Goal: Task Accomplishment & Management: Use online tool/utility

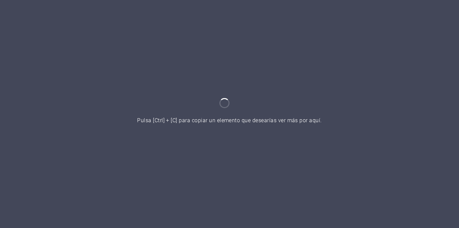
click at [362, 151] on div at bounding box center [229, 114] width 459 height 228
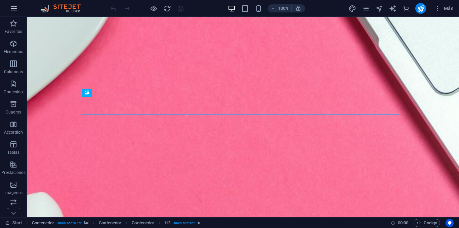
click at [16, 6] on icon "button" at bounding box center [14, 8] width 8 height 8
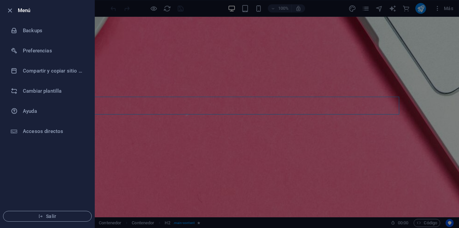
click at [310, 164] on div at bounding box center [229, 114] width 459 height 228
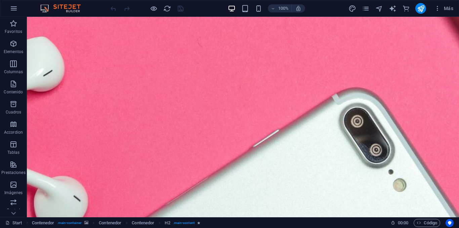
scroll to position [178, 0]
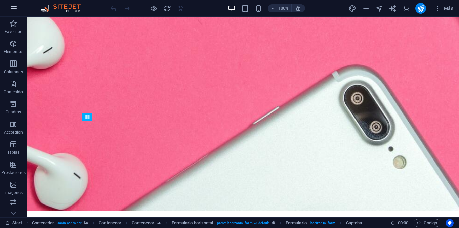
click at [16, 8] on icon "button" at bounding box center [14, 8] width 8 height 8
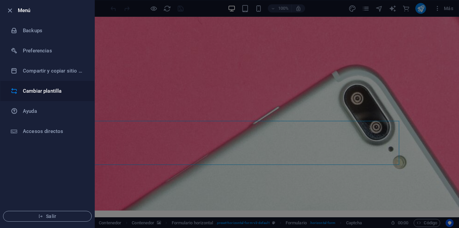
click at [69, 93] on h6 "Cambiar plantilla" at bounding box center [54, 91] width 62 height 8
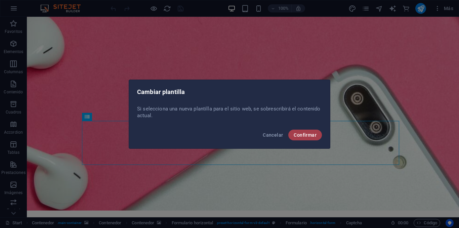
click at [305, 136] on span "Confirmar" at bounding box center [305, 134] width 23 height 5
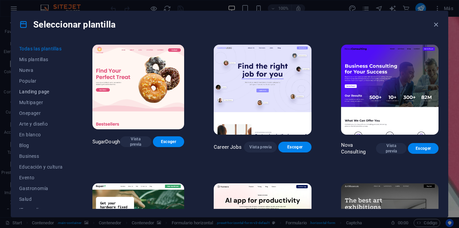
click at [48, 93] on span "Landing page" at bounding box center [41, 91] width 44 height 5
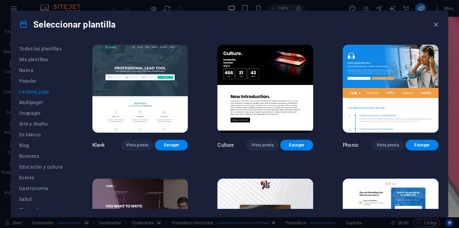
drag, startPoint x: 456, startPoint y: 130, endPoint x: 452, endPoint y: 147, distance: 17.7
click at [457, 157] on div "Seleccionar plantilla Todas las plantillas Mis plantillas Nueva Popular Landing…" at bounding box center [229, 114] width 459 height 228
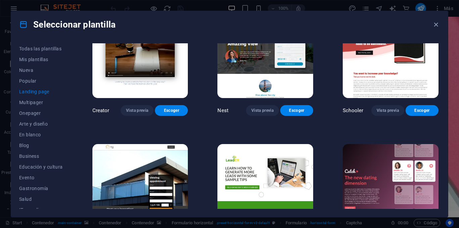
scroll to position [1014, 0]
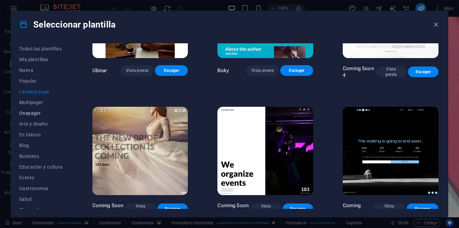
click at [43, 113] on span "Onepager" at bounding box center [41, 113] width 44 height 5
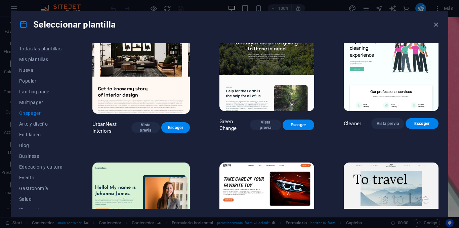
scroll to position [0, 0]
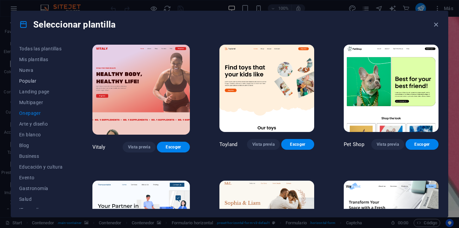
click at [34, 81] on span "Popular" at bounding box center [41, 80] width 44 height 5
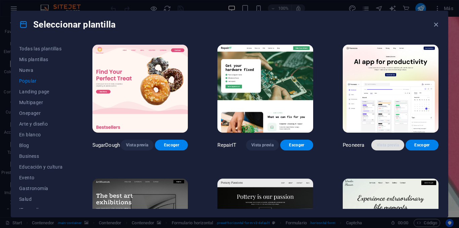
click at [383, 143] on span "Vista previa" at bounding box center [388, 145] width 22 height 5
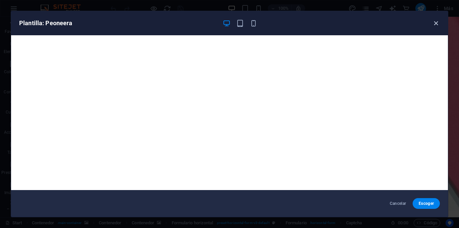
click at [436, 21] on icon "button" at bounding box center [436, 23] width 8 height 8
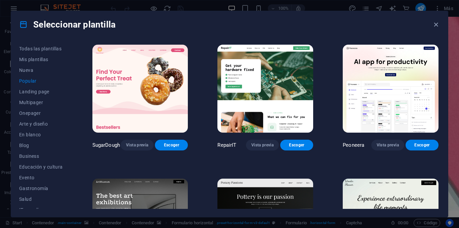
drag, startPoint x: 438, startPoint y: 55, endPoint x: 439, endPoint y: 68, distance: 12.5
click at [439, 68] on div "SugarDough Vista previa Escoger RepairIT Vista previa Escoger Peoneera Vista pr…" at bounding box center [265, 126] width 349 height 166
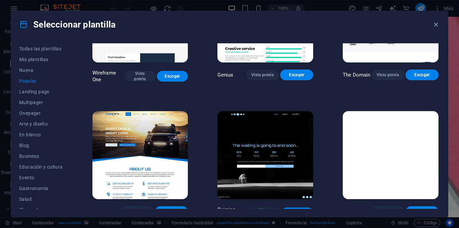
scroll to position [619, 0]
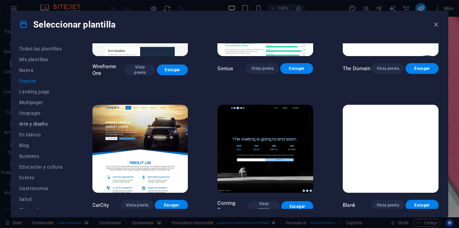
click at [44, 122] on span "Arte y diseño" at bounding box center [41, 123] width 44 height 5
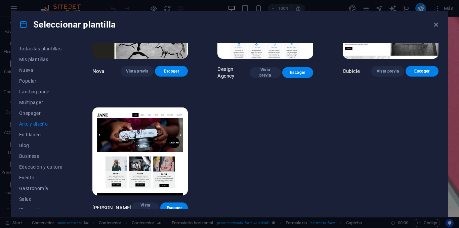
drag, startPoint x: 438, startPoint y: 200, endPoint x: 437, endPoint y: 48, distance: 151.9
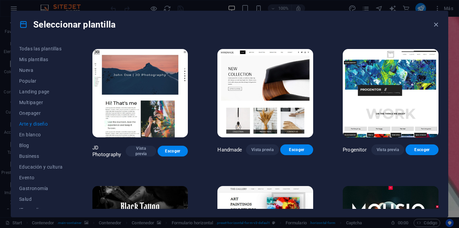
scroll to position [0, 0]
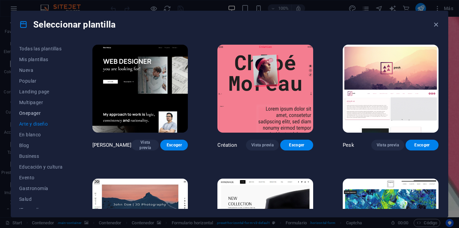
click at [38, 114] on span "Onepager" at bounding box center [41, 113] width 44 height 5
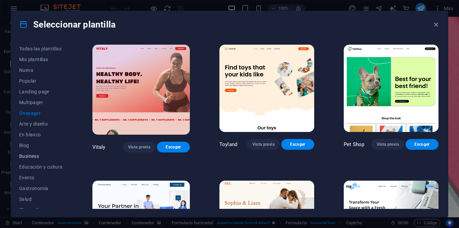
click at [42, 156] on span "Business" at bounding box center [41, 156] width 44 height 5
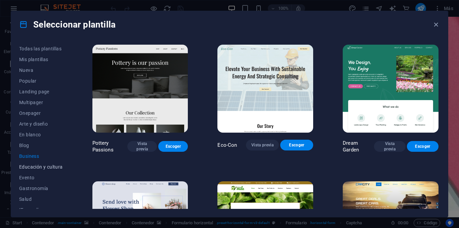
click at [50, 167] on span "Educación y cultura" at bounding box center [41, 166] width 44 height 5
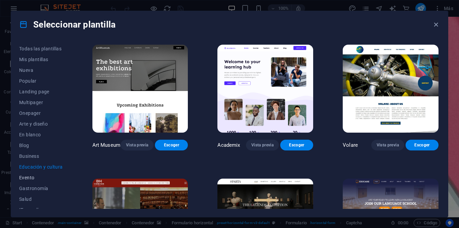
drag, startPoint x: 34, startPoint y: 189, endPoint x: 60, endPoint y: 178, distance: 28.5
click at [34, 189] on span "Gastronomía" at bounding box center [41, 188] width 44 height 5
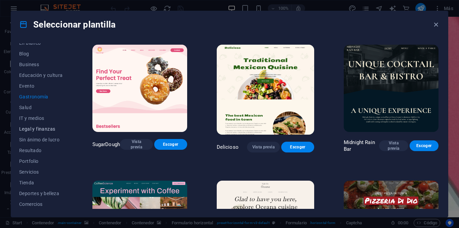
scroll to position [90, 0]
click at [46, 120] on span "IT y medios" at bounding box center [41, 119] width 44 height 5
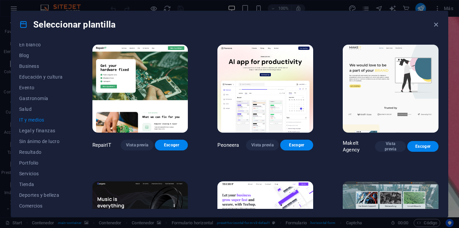
drag, startPoint x: 438, startPoint y: 80, endPoint x: 442, endPoint y: 102, distance: 22.5
click at [442, 102] on div "Todas las plantillas Mis plantillas Nueva Popular Landing page Multipager Onepa…" at bounding box center [229, 127] width 437 height 179
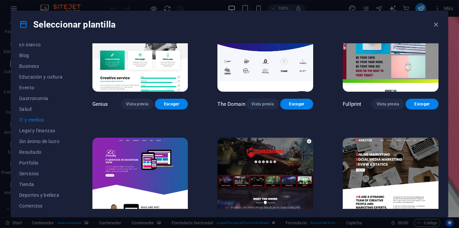
scroll to position [350, 0]
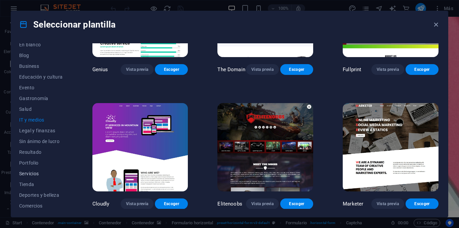
click at [37, 175] on span "Servicios" at bounding box center [41, 173] width 44 height 5
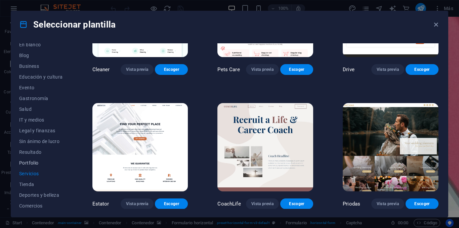
click at [33, 166] on button "Portfolio" at bounding box center [41, 163] width 44 height 11
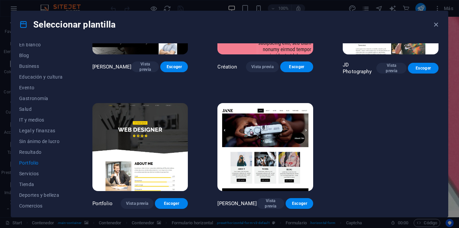
scroll to position [213, 0]
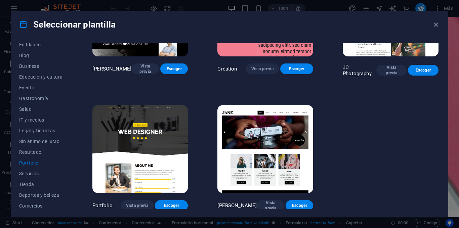
drag, startPoint x: 438, startPoint y: 172, endPoint x: 447, endPoint y: 124, distance: 48.8
click at [447, 124] on div "Todas las plantillas Mis plantillas Nueva Popular Landing page Multipager Onepa…" at bounding box center [229, 127] width 437 height 179
click at [28, 175] on span "Servicios" at bounding box center [41, 173] width 44 height 5
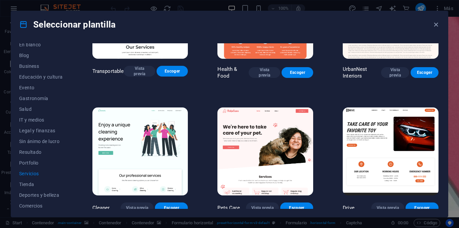
drag, startPoint x: 438, startPoint y: 90, endPoint x: 442, endPoint y: 50, distance: 40.8
click at [442, 50] on div "Todas las plantillas Mis plantillas Nueva Popular Landing page Multipager Onepa…" at bounding box center [229, 127] width 437 height 179
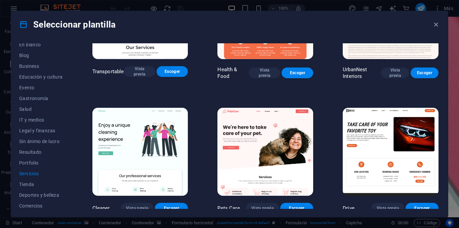
click at [446, 108] on div "Todas las plantillas Mis plantillas Nueva Popular Landing page Multipager Onepa…" at bounding box center [229, 127] width 437 height 179
drag, startPoint x: 440, startPoint y: 94, endPoint x: 440, endPoint y: 78, distance: 16.5
click at [440, 78] on div "Todas las plantillas Mis plantillas Nueva Popular Landing page Multipager Onepa…" at bounding box center [229, 127] width 437 height 179
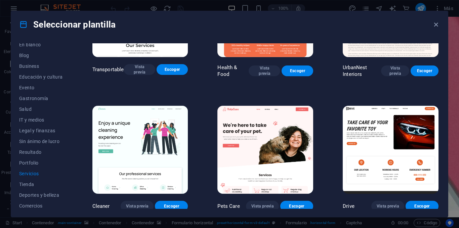
drag, startPoint x: 438, startPoint y: 91, endPoint x: 438, endPoint y: 70, distance: 21.5
click at [441, 82] on div "Todas las plantillas Mis plantillas Nueva Popular Landing page Multipager Onepa…" at bounding box center [229, 127] width 437 height 179
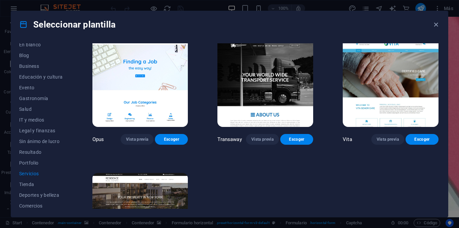
scroll to position [883, 0]
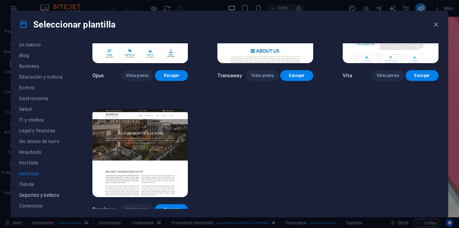
click at [50, 196] on span "Deportes y belleza" at bounding box center [41, 195] width 44 height 5
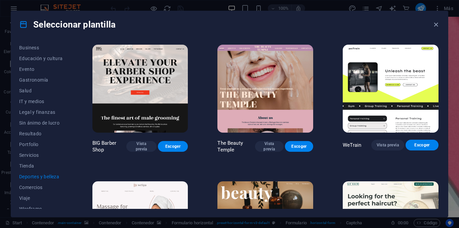
scroll to position [114, 0]
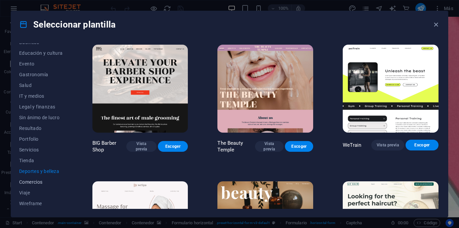
click at [34, 185] on button "Comercios" at bounding box center [41, 182] width 44 height 11
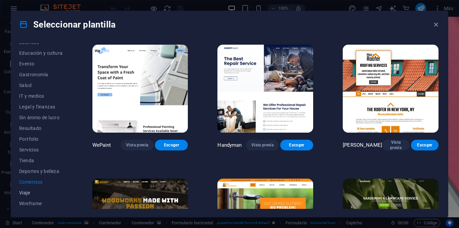
click at [33, 192] on span "Viaje" at bounding box center [41, 192] width 44 height 5
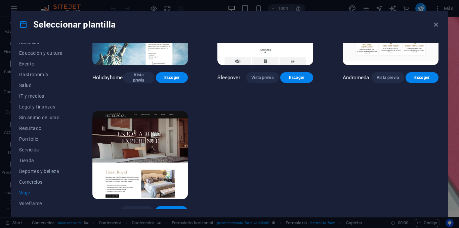
scroll to position [208, 0]
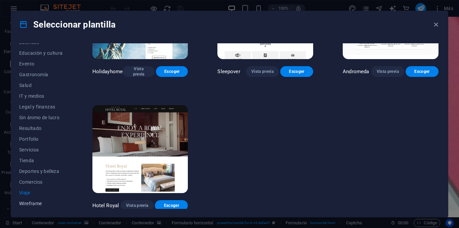
click at [33, 206] on span "Wireframe" at bounding box center [41, 203] width 44 height 5
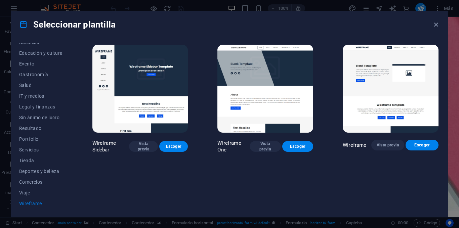
scroll to position [0, 0]
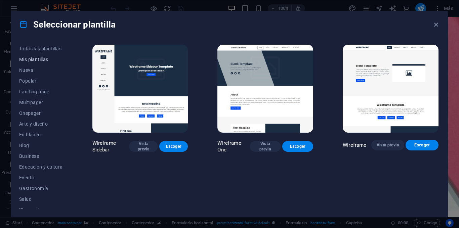
click at [35, 61] on span "Mis plantillas" at bounding box center [41, 59] width 44 height 5
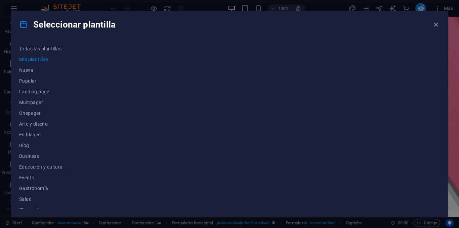
click at [51, 43] on div "Todas las plantillas Mis plantillas Nueva Popular Landing page Multipager Onepa…" at bounding box center [229, 127] width 437 height 179
click at [52, 49] on span "Todas las plantillas" at bounding box center [41, 48] width 44 height 5
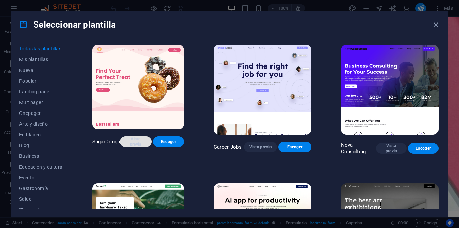
click at [142, 146] on span "Vista previa" at bounding box center [135, 141] width 21 height 11
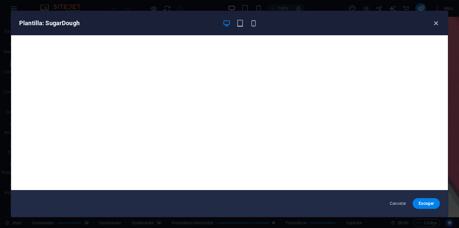
click at [435, 20] on icon "button" at bounding box center [436, 23] width 8 height 8
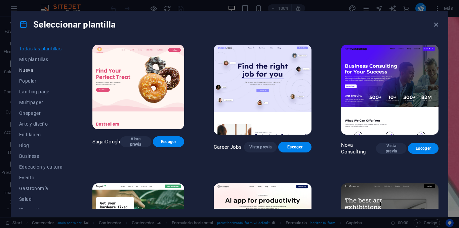
click at [46, 69] on span "Nueva" at bounding box center [41, 70] width 44 height 5
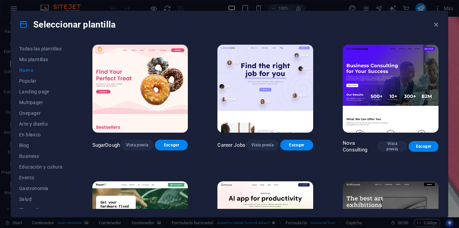
drag, startPoint x: 438, startPoint y: 55, endPoint x: 442, endPoint y: 72, distance: 17.2
click at [442, 72] on div "Todas las plantillas Mis plantillas Nueva Popular Landing page Multipager Onepa…" at bounding box center [229, 127] width 437 height 179
click at [446, 74] on div "Todas las plantillas Mis plantillas Nueva Popular Landing page Multipager Onepa…" at bounding box center [229, 127] width 437 height 179
drag, startPoint x: 440, startPoint y: 63, endPoint x: 442, endPoint y: 74, distance: 10.9
click at [442, 74] on div "Todas las plantillas Mis plantillas Nueva Popular Landing page Multipager Onepa…" at bounding box center [229, 127] width 437 height 179
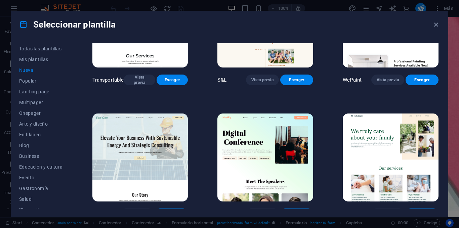
scroll to position [622, 0]
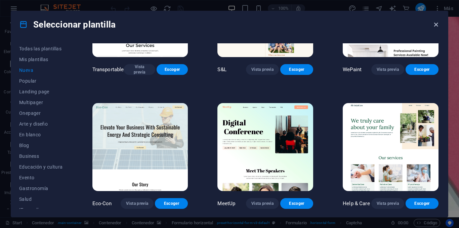
click at [435, 24] on icon "button" at bounding box center [436, 25] width 8 height 8
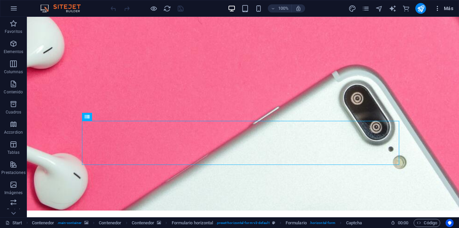
click at [441, 11] on span "Más" at bounding box center [443, 8] width 19 height 7
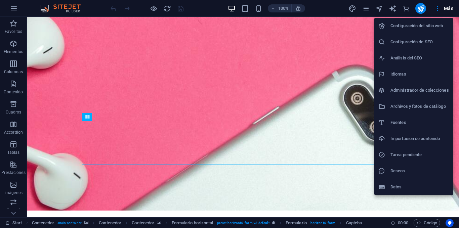
click at [412, 187] on h6 "Datos" at bounding box center [420, 187] width 58 height 8
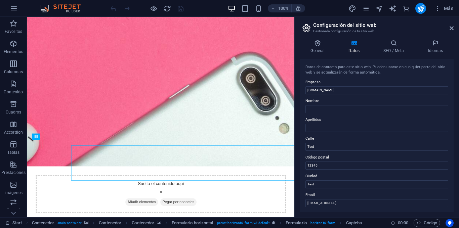
scroll to position [122, 0]
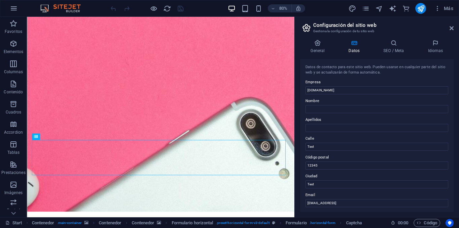
drag, startPoint x: 455, startPoint y: 90, endPoint x: 456, endPoint y: 112, distance: 21.9
click at [457, 113] on div "General Datos SEO / Meta Idiomas Nombre del sitio web tallerdigital.com.ar Logo…" at bounding box center [377, 125] width 164 height 183
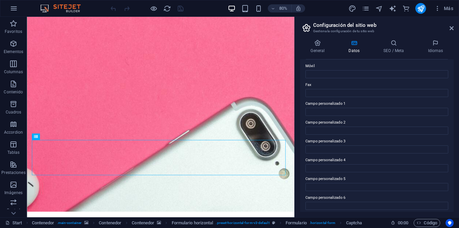
scroll to position [170, 0]
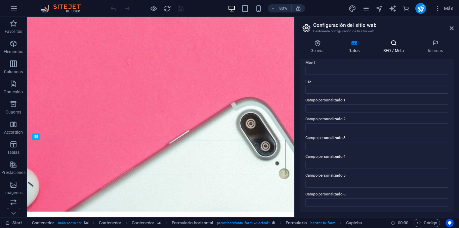
click at [399, 50] on h4 "SEO / Meta" at bounding box center [395, 47] width 44 height 14
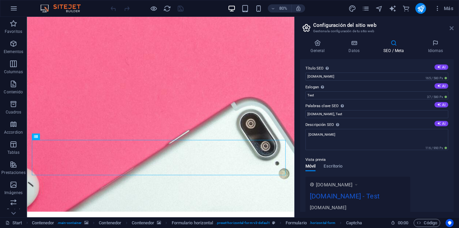
click at [450, 27] on icon at bounding box center [452, 28] width 4 height 5
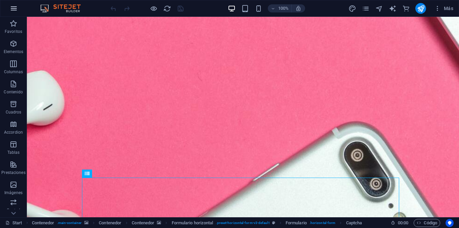
click at [14, 7] on icon "button" at bounding box center [14, 8] width 8 height 8
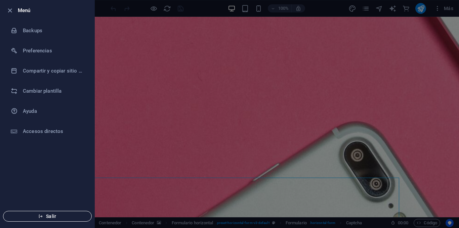
click at [64, 217] on span "Salir" at bounding box center [47, 216] width 77 height 5
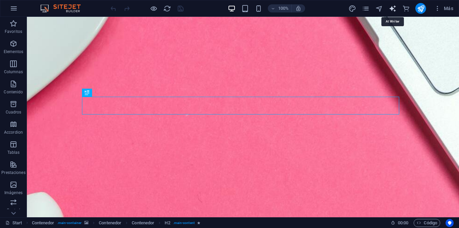
click at [393, 10] on icon "text_generator" at bounding box center [393, 9] width 8 height 8
select select "English"
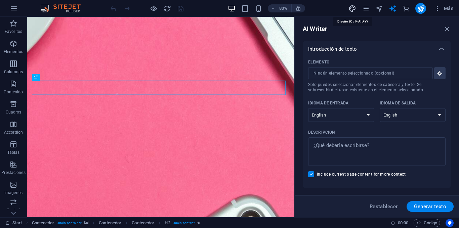
click at [354, 9] on icon "design" at bounding box center [353, 9] width 8 height 8
select select "px"
select select "300"
select select "px"
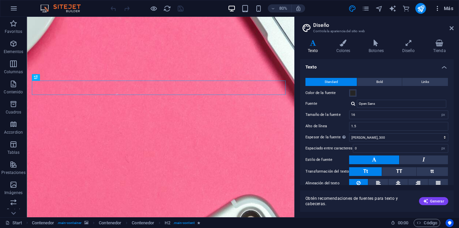
click at [436, 7] on icon "button" at bounding box center [437, 8] width 7 height 7
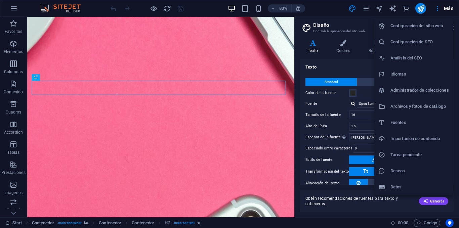
click at [425, 181] on li "Datos" at bounding box center [413, 187] width 79 height 16
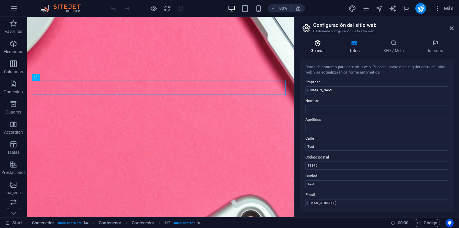
click at [312, 51] on h4 "General" at bounding box center [319, 47] width 38 height 14
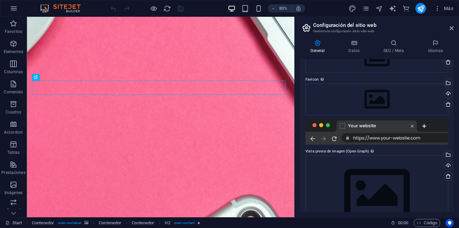
scroll to position [76, 0]
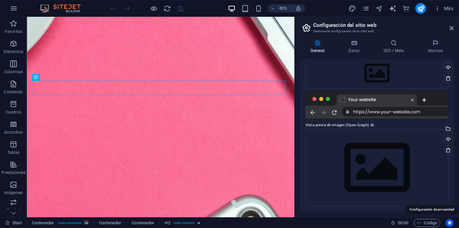
click at [450, 221] on icon "Usercentrics" at bounding box center [449, 223] width 5 height 5
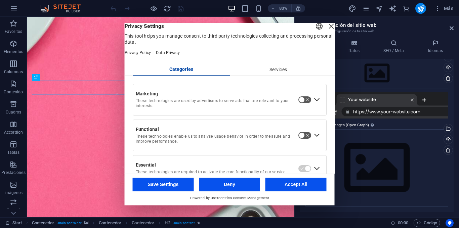
click at [301, 104] on button "button" at bounding box center [304, 99] width 13 height 7
click at [304, 139] on button "button" at bounding box center [304, 135] width 13 height 7
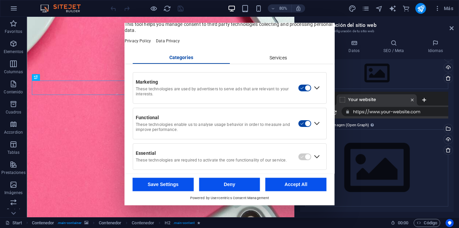
scroll to position [25, 0]
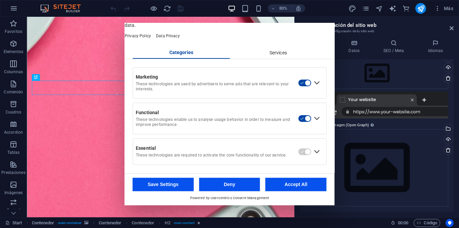
click at [300, 148] on div "Essential These technologies are required to activate the core functionality of…" at bounding box center [229, 152] width 193 height 26
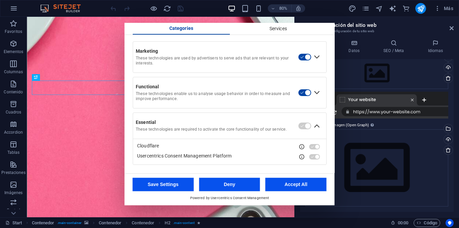
scroll to position [47, 0]
drag, startPoint x: 294, startPoint y: 187, endPoint x: 179, endPoint y: 181, distance: 115.1
click at [182, 180] on div "Save Settings Deny Accept All" at bounding box center [230, 184] width 194 height 13
click at [178, 182] on button "Save Settings" at bounding box center [163, 184] width 61 height 13
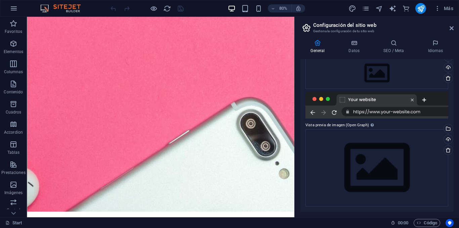
scroll to position [0, 0]
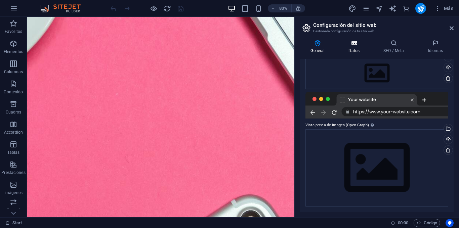
click at [354, 43] on icon at bounding box center [354, 43] width 32 height 7
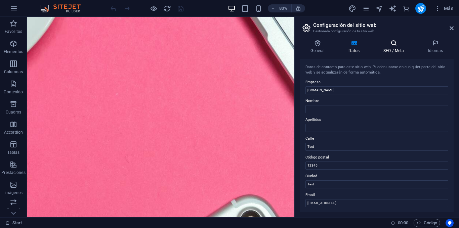
click at [399, 47] on h4 "SEO / Meta" at bounding box center [395, 47] width 44 height 14
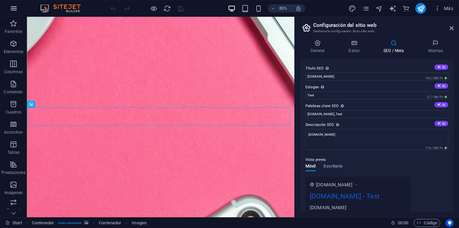
click at [14, 8] on icon "button" at bounding box center [14, 8] width 8 height 8
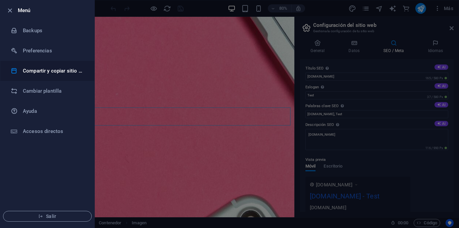
click at [68, 73] on h6 "Compartir y copiar sitio web" at bounding box center [54, 71] width 62 height 8
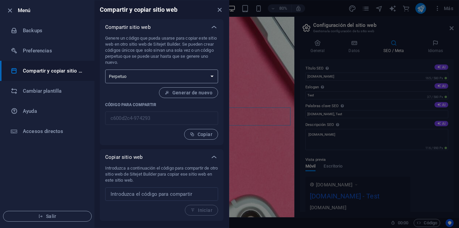
click at [195, 80] on select "Único Perpetuo" at bounding box center [161, 77] width 113 height 14
click at [63, 91] on h6 "Cambiar plantilla" at bounding box center [54, 91] width 62 height 8
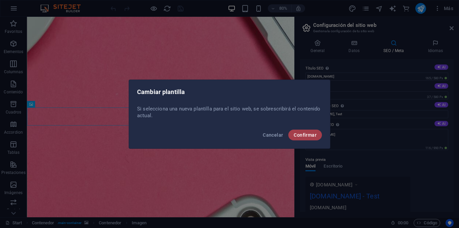
click at [299, 133] on span "Confirmar" at bounding box center [305, 134] width 23 height 5
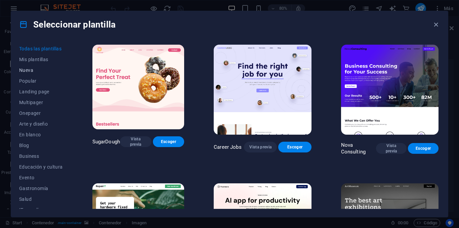
click at [49, 67] on button "Nueva" at bounding box center [41, 70] width 44 height 11
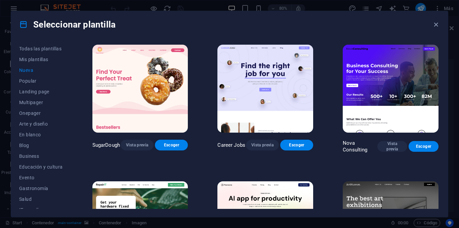
drag, startPoint x: 441, startPoint y: 68, endPoint x: 438, endPoint y: 183, distance: 115.3
click at [446, 183] on div "Todas las plantillas Mis plantillas Nueva Popular Landing page Multipager Onepa…" at bounding box center [229, 127] width 437 height 179
click at [430, 222] on div "Seleccionar plantilla Todas las plantillas Mis plantillas Nueva Popular Landing…" at bounding box center [229, 114] width 459 height 228
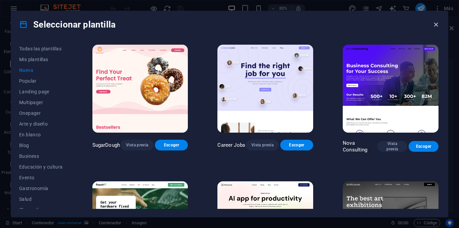
click at [438, 22] on icon "button" at bounding box center [436, 25] width 8 height 8
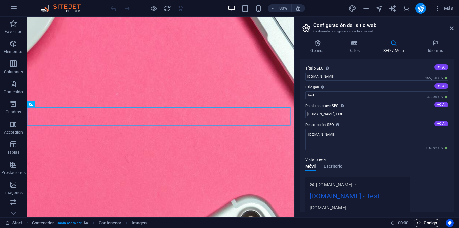
click at [422, 220] on span "Código" at bounding box center [427, 223] width 21 height 8
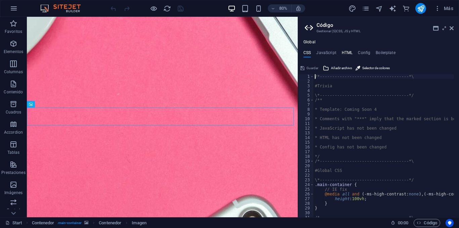
click at [349, 51] on h4 "HTML" at bounding box center [347, 53] width 11 height 7
type textarea "{{content}}"
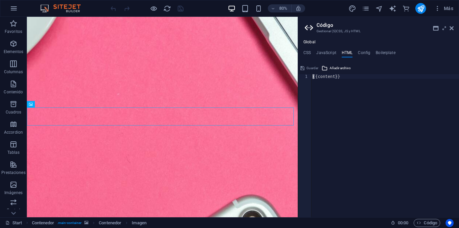
click at [343, 77] on div "{{content}}" at bounding box center [386, 150] width 148 height 153
click at [342, 67] on span "Añadir archivo" at bounding box center [340, 68] width 21 height 8
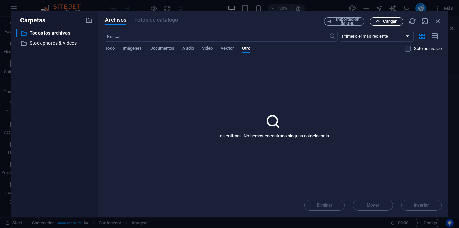
click at [385, 20] on span "Cargar" at bounding box center [390, 21] width 14 height 4
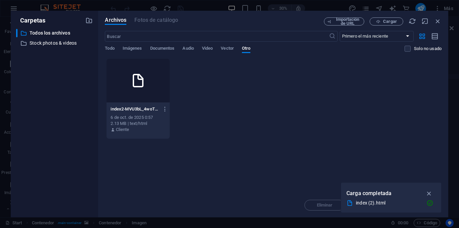
click at [118, 80] on div at bounding box center [138, 81] width 63 height 44
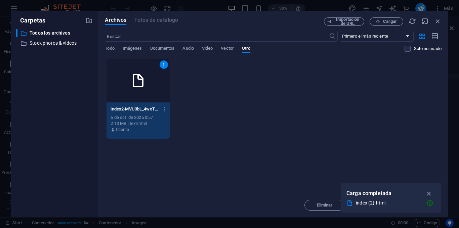
click at [127, 84] on div "1" at bounding box center [138, 81] width 63 height 44
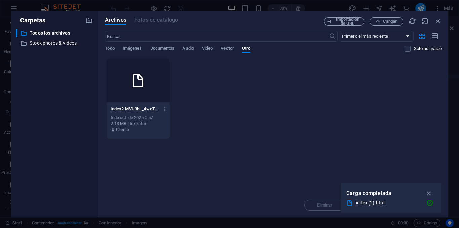
click at [127, 84] on div at bounding box center [138, 81] width 63 height 44
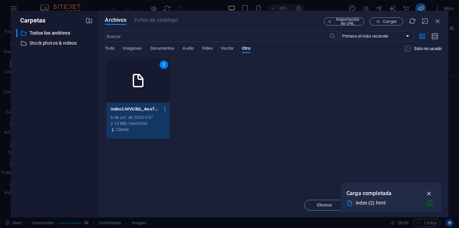
click at [428, 191] on icon "button" at bounding box center [429, 193] width 8 height 7
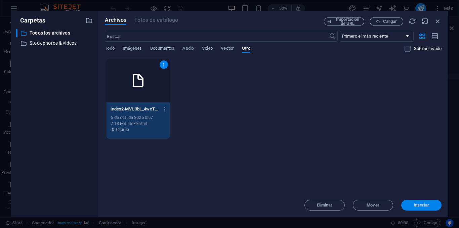
click at [416, 206] on span "Insertar" at bounding box center [422, 205] width 16 height 4
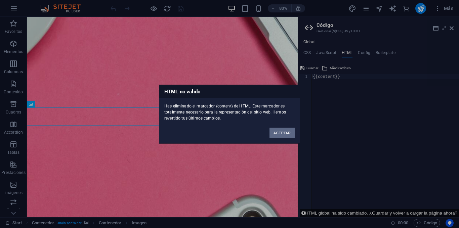
click at [284, 134] on button "ACEPTAR" at bounding box center [282, 133] width 25 height 10
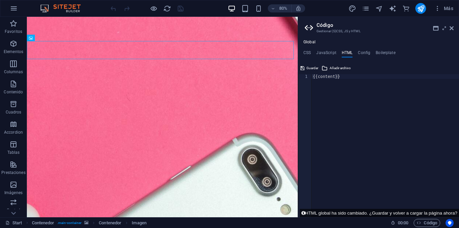
scroll to position [122, 0]
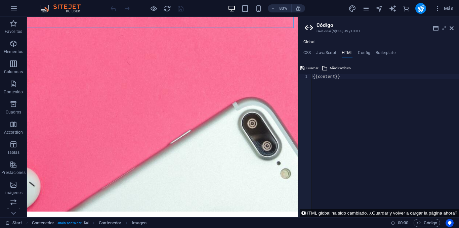
drag, startPoint x: 360, startPoint y: 79, endPoint x: 352, endPoint y: 114, distance: 35.4
click at [324, 81] on div "{{content}}" at bounding box center [386, 150] width 148 height 153
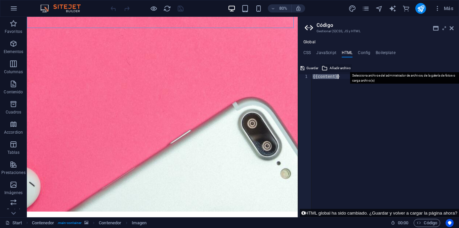
click at [343, 67] on span "Añadir archivo" at bounding box center [340, 68] width 21 height 8
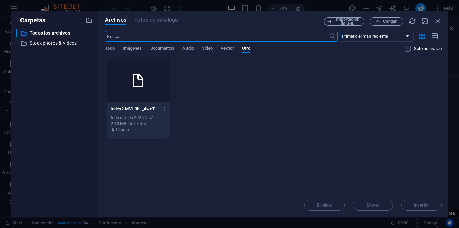
scroll to position [7, 0]
click at [142, 88] on icon at bounding box center [138, 81] width 16 height 16
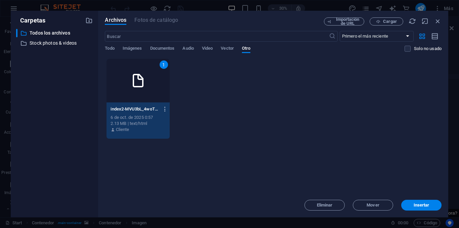
click at [165, 110] on icon "button" at bounding box center [165, 109] width 6 height 6
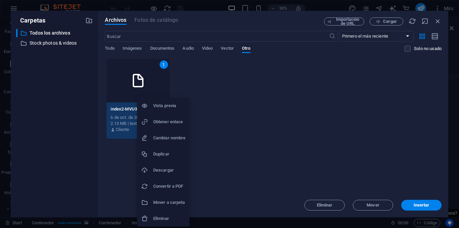
click at [176, 104] on h6 "Vista previa" at bounding box center [169, 106] width 32 height 8
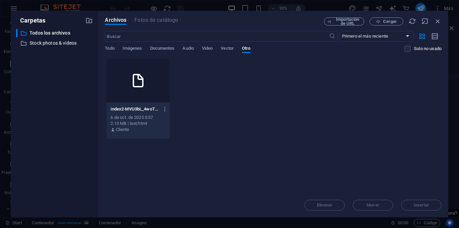
click at [133, 86] on icon at bounding box center [138, 81] width 16 height 16
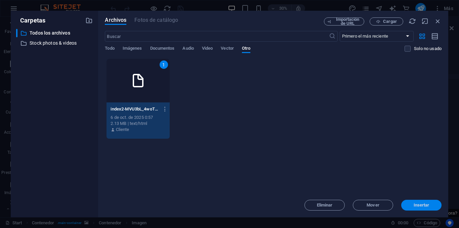
click at [422, 205] on span "Insertar" at bounding box center [422, 205] width 16 height 4
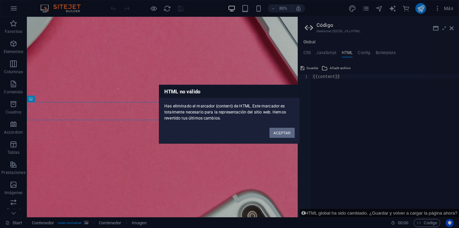
click at [285, 131] on button "ACEPTAR" at bounding box center [282, 133] width 25 height 10
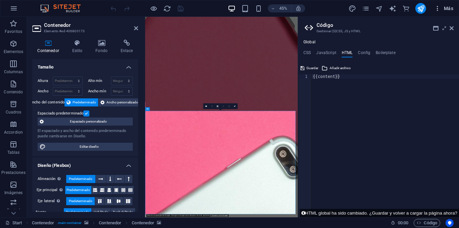
click at [444, 9] on span "Más" at bounding box center [443, 8] width 19 height 7
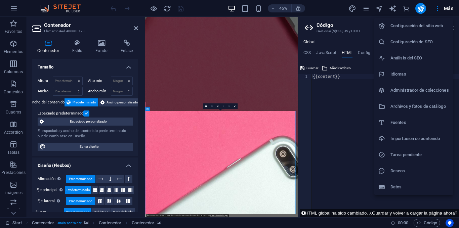
click at [434, 24] on h6 "Configuración del sitio web" at bounding box center [420, 26] width 58 height 8
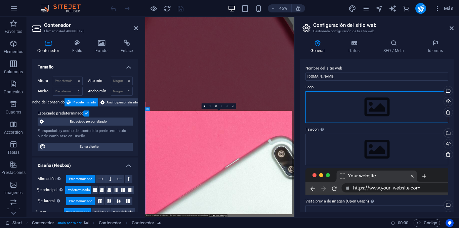
click at [394, 105] on div "Arrastra archivos aquí, haz clic para escoger archivos o selecciona archivos de…" at bounding box center [377, 107] width 143 height 32
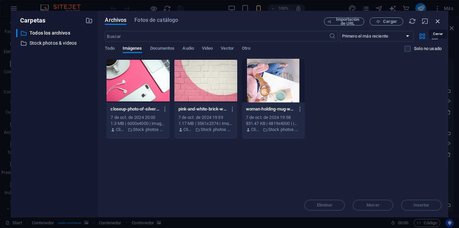
click at [438, 22] on icon "button" at bounding box center [437, 20] width 7 height 7
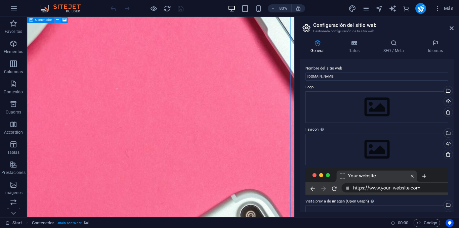
click at [57, 18] on icon at bounding box center [57, 20] width 3 height 6
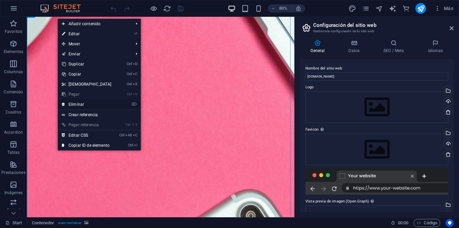
click at [95, 103] on link "⌦ Eliminar" at bounding box center [87, 104] width 58 height 10
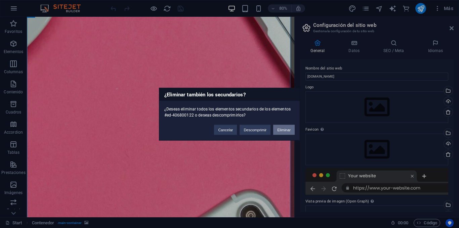
click at [285, 131] on button "Eliminar" at bounding box center [284, 130] width 22 height 10
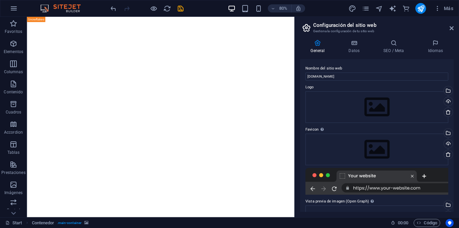
scroll to position [0, 0]
click at [33, 21] on div "Predeterminado" at bounding box center [43, 20] width 33 height 6
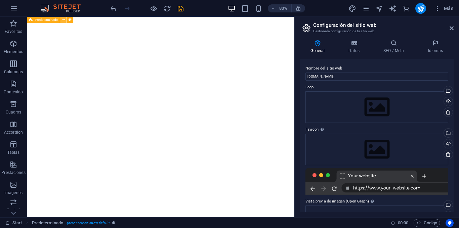
click at [64, 21] on icon at bounding box center [63, 20] width 3 height 6
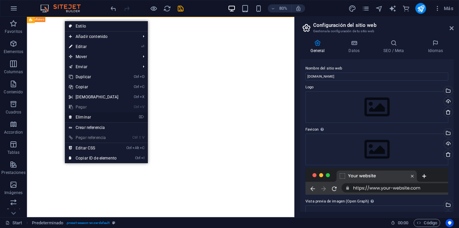
click at [112, 117] on link "⌦ Eliminar" at bounding box center [94, 117] width 58 height 10
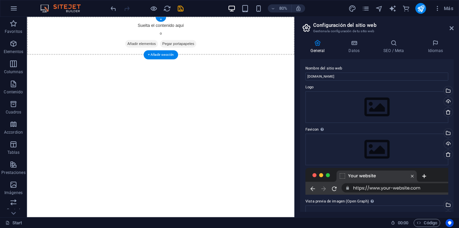
click at [232, 49] on span "Pegar portapapeles" at bounding box center [215, 50] width 45 height 9
click at [168, 52] on div "+ Añadir sección" at bounding box center [161, 54] width 35 height 9
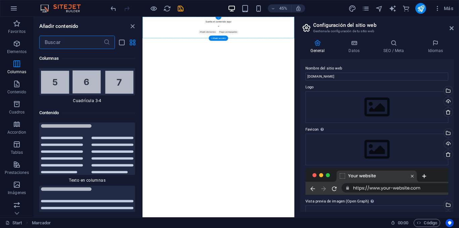
click at [218, 19] on div "+" at bounding box center [218, 18] width 6 height 3
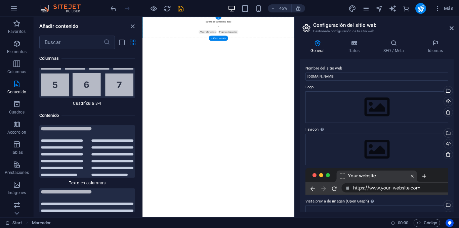
scroll to position [2232, 0]
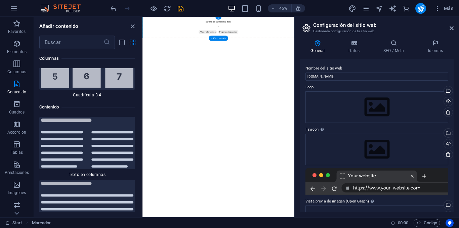
click at [264, 38] on div "Suelta el contenido aquí o Añadir elementos Pegar portapapeles" at bounding box center [311, 41] width 337 height 48
click at [134, 25] on icon "close panel" at bounding box center [133, 27] width 8 height 8
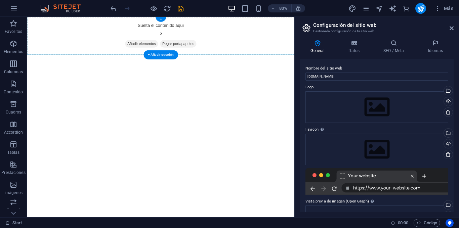
click at [162, 19] on div "+" at bounding box center [160, 19] width 10 height 5
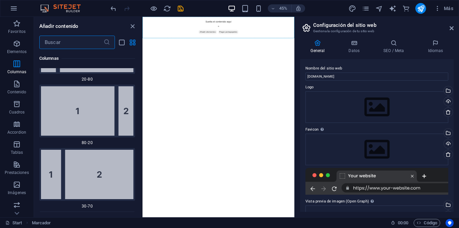
scroll to position [0, 0]
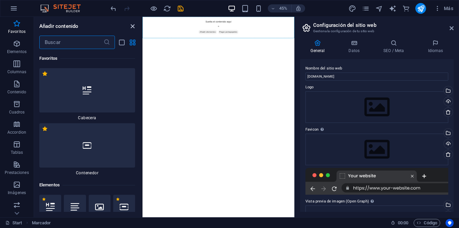
click at [132, 26] on icon "close panel" at bounding box center [133, 27] width 8 height 8
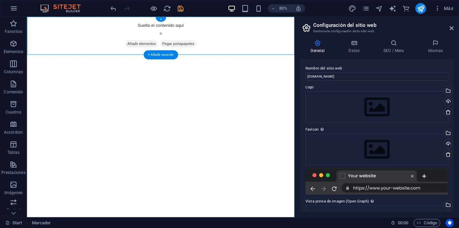
click at [221, 52] on span "Pegar portapapeles" at bounding box center [215, 50] width 45 height 9
click at [398, 43] on icon at bounding box center [394, 43] width 42 height 7
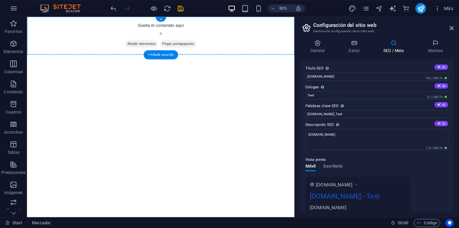
click at [163, 49] on span "Añadir elementos" at bounding box center [170, 50] width 41 height 9
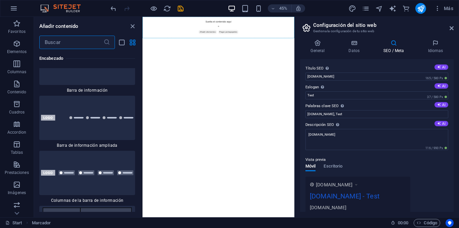
scroll to position [8558, 0]
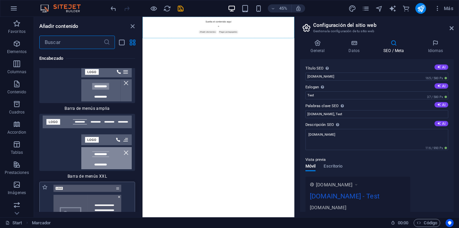
click at [110, 184] on img at bounding box center [87, 211] width 92 height 54
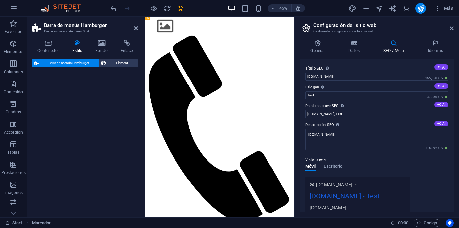
click at [84, 137] on div "Barra de menús Hamburger Element" at bounding box center [85, 135] width 106 height 153
select select "rem"
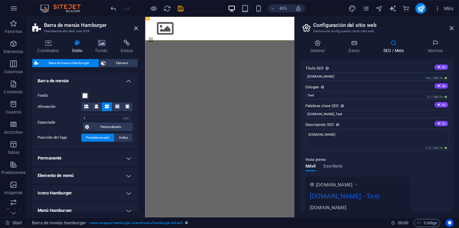
click at [132, 30] on header "Barra de menús Hamburger Predeterminado #ed-new-954" at bounding box center [85, 25] width 106 height 17
click at [137, 27] on icon at bounding box center [136, 28] width 4 height 5
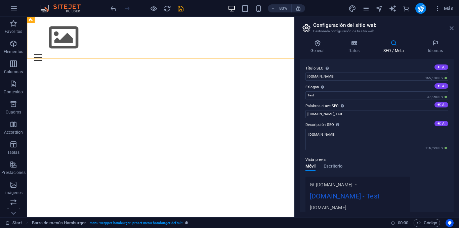
click at [451, 27] on icon at bounding box center [452, 28] width 4 height 5
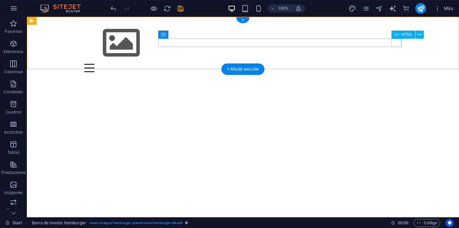
click at [396, 64] on div "Menu" at bounding box center [242, 68] width 317 height 8
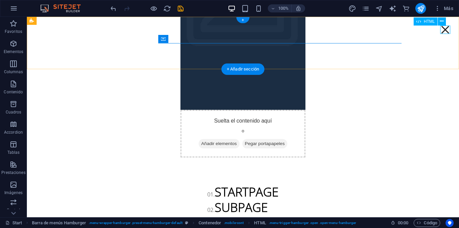
click at [444, 29] on div "Menu" at bounding box center [445, 30] width 10 height 8
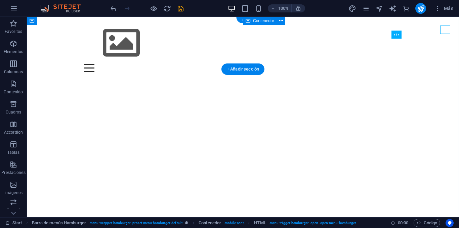
click at [444, 29] on div "Menu Suelta el contenido aquí o Añadir elementos Pegar portapapeles 01. STARTPA…" at bounding box center [243, 47] width 432 height 61
select select "rem"
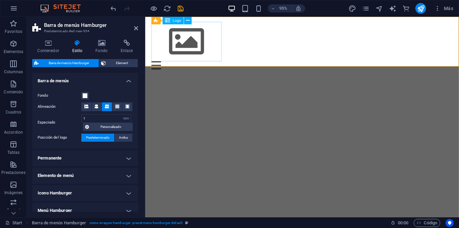
click at [200, 43] on div at bounding box center [310, 43] width 317 height 42
click at [207, 20] on icon at bounding box center [208, 20] width 3 height 7
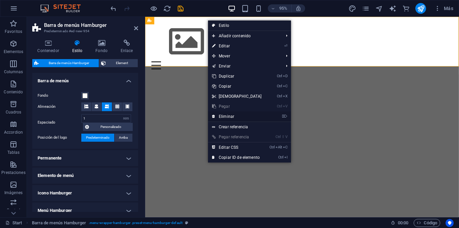
click at [241, 112] on link "⌦ Eliminar" at bounding box center [237, 117] width 58 height 10
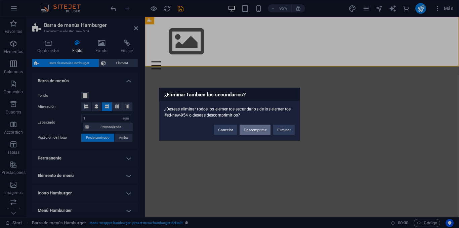
click at [260, 132] on button "Descomprimir" at bounding box center [255, 130] width 31 height 10
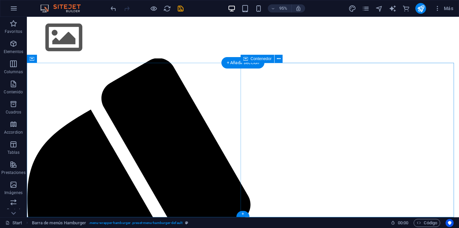
scroll to position [571, 0]
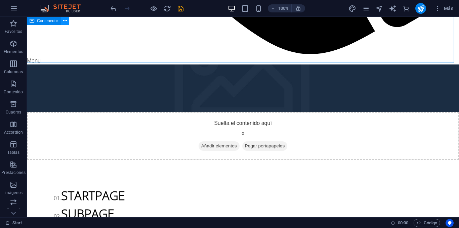
click at [68, 23] on button at bounding box center [65, 21] width 8 height 8
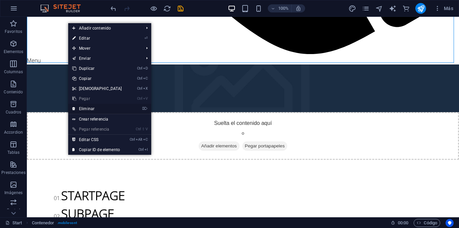
click at [103, 108] on link "⌦ Eliminar" at bounding box center [97, 109] width 58 height 10
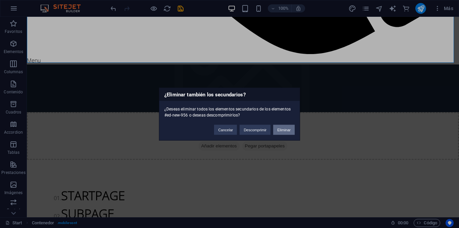
click at [284, 127] on button "Eliminar" at bounding box center [284, 130] width 22 height 10
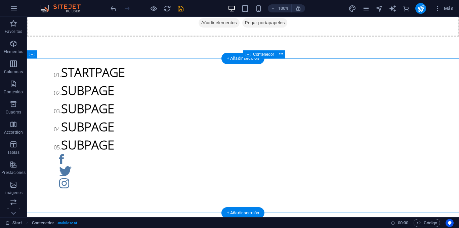
scroll to position [0, 0]
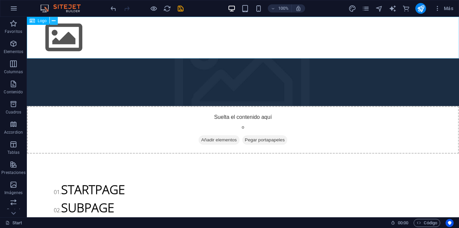
click at [54, 20] on icon at bounding box center [54, 20] width 4 height 7
click at [24, 26] on span "Favoritos" at bounding box center [13, 27] width 27 height 16
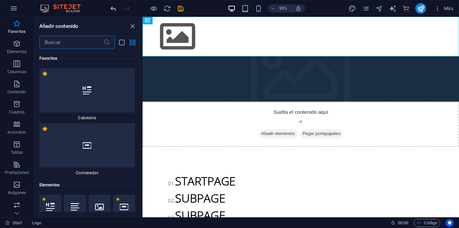
click at [117, 6] on icon "undo" at bounding box center [114, 9] width 8 height 8
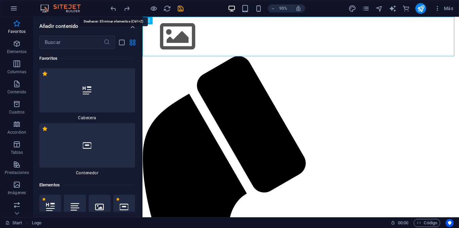
click at [109, 13] on div "95% Más" at bounding box center [229, 8] width 458 height 16
click at [111, 9] on icon "undo" at bounding box center [114, 9] width 8 height 8
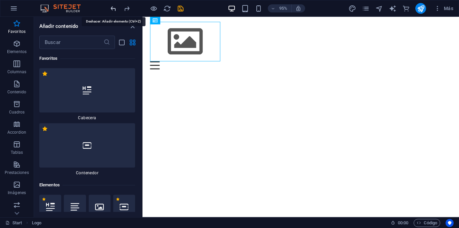
click at [111, 9] on icon "undo" at bounding box center [114, 9] width 8 height 8
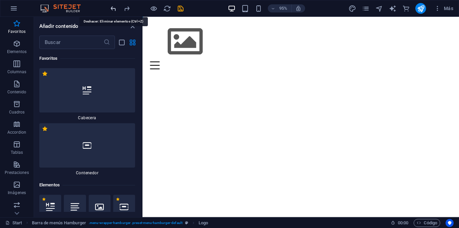
click at [111, 9] on icon "undo" at bounding box center [114, 9] width 8 height 8
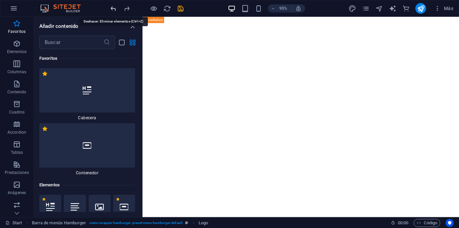
click at [111, 9] on icon "undo" at bounding box center [114, 9] width 8 height 8
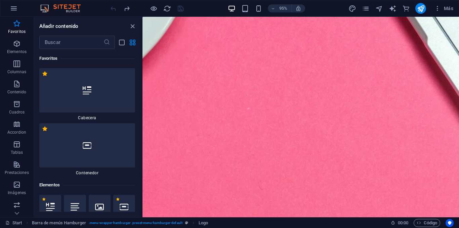
click at [111, 9] on div at bounding box center [146, 8] width 75 height 11
click at [125, 9] on icon "redo" at bounding box center [127, 9] width 8 height 8
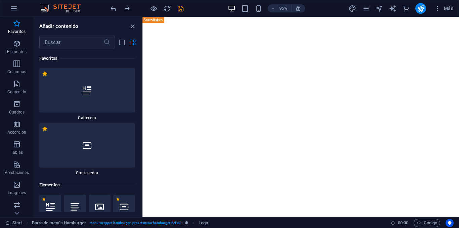
click at [241, 17] on html at bounding box center [309, 17] width 333 height 0
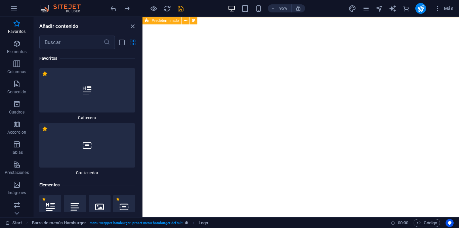
click at [164, 22] on span "Predeterminado" at bounding box center [165, 21] width 27 height 4
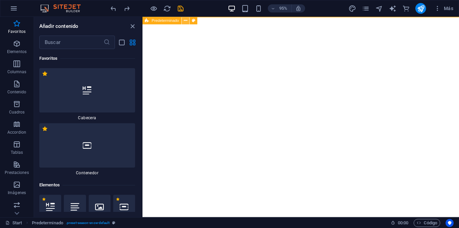
click at [186, 20] on icon at bounding box center [185, 20] width 3 height 7
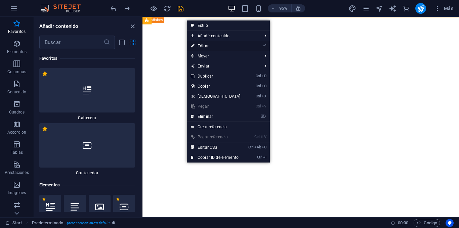
click at [220, 46] on link "⏎ Editar" at bounding box center [216, 46] width 58 height 10
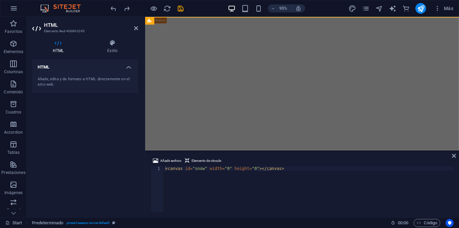
click at [93, 79] on div "Añade, edita y da formato a HTML directamente en el sitio web." at bounding box center [85, 82] width 95 height 11
click at [195, 179] on div "< canvas id = "snow" width = "0" height = "0" > </ canvas >" at bounding box center [309, 193] width 290 height 55
click at [200, 170] on div "< canvas id = "snow" width = "0" height = "0" > </ canvas >" at bounding box center [309, 193] width 290 height 55
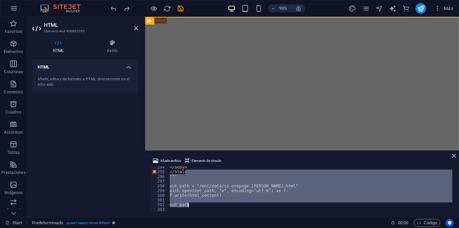
scroll to position [1381, 0]
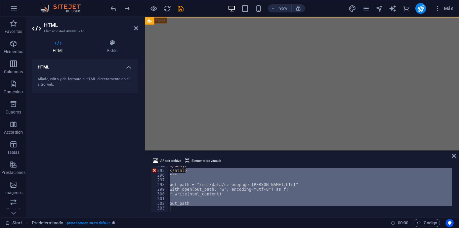
drag, startPoint x: 200, startPoint y: 173, endPoint x: 218, endPoint y: 209, distance: 39.7
click at [218, 209] on div "</ body > </ html > """ out_path = "/mnt/data/cz-onepage-[PERSON_NAME].html" wi…" at bounding box center [413, 191] width 490 height 54
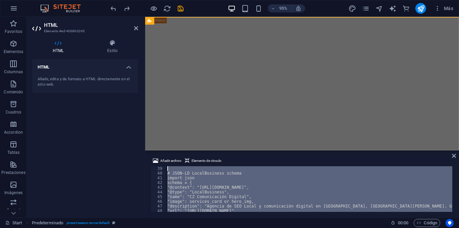
scroll to position [113, 0]
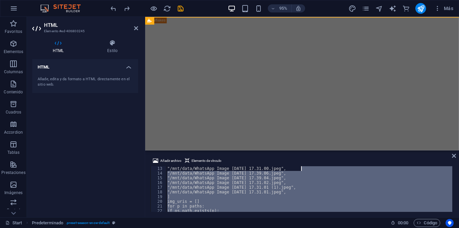
drag, startPoint x: 501, startPoint y: 206, endPoint x: 318, endPoint y: 49, distance: 241.4
type textarea "# Generate an updated single-file HTML5 landing page with strong GEO SEO for [P…"
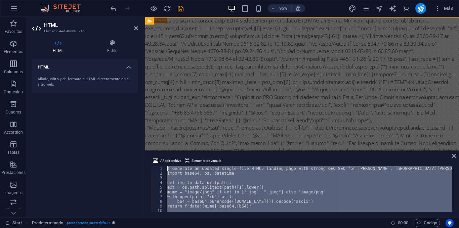
click at [250, 176] on div "# Generate an updated single-file HTML5 landing page with strong GEO SEO for [P…" at bounding box center [309, 189] width 286 height 46
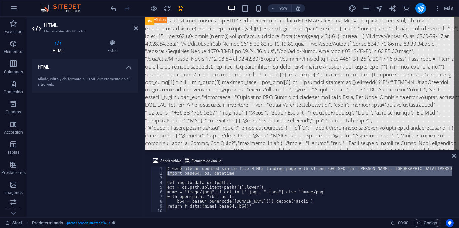
drag, startPoint x: 186, startPoint y: 176, endPoint x: 180, endPoint y: 177, distance: 5.8
click at [182, 167] on div "# Generate an updated single-file HTML5 landing page with strong GEO SEO for [P…" at bounding box center [411, 193] width 490 height 54
type textarea "# Generate an updated single-file HTML5 landing page with strong GEO SEO for [P…"
click at [180, 180] on div "# Generate an updated single-file HTML5 landing page with strong GEO SEO for [P…" at bounding box center [309, 189] width 286 height 46
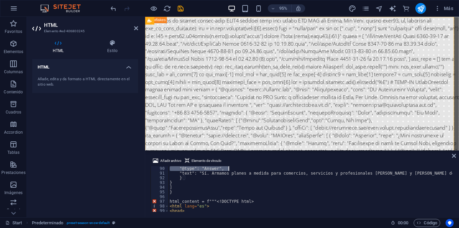
scroll to position [400, 0]
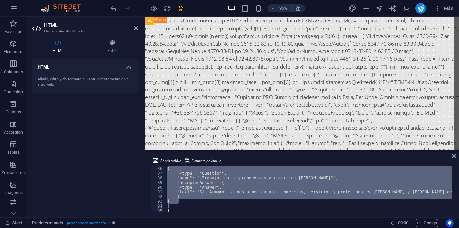
drag, startPoint x: 167, startPoint y: 168, endPoint x: 253, endPoint y: 203, distance: 92.6
click at [253, 203] on div "{ "@type": "Question", "name": "¿Trabajan con emprendedores y comercios [PERSON…" at bounding box center [411, 193] width 490 height 54
type textarea "} }"
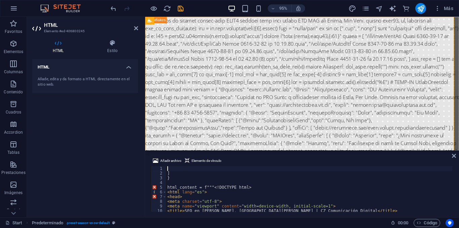
scroll to position [0, 0]
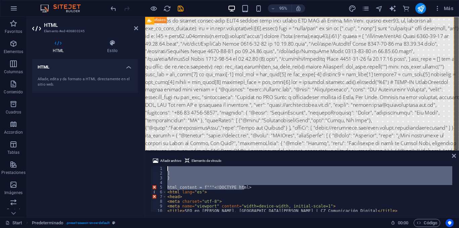
drag, startPoint x: 254, startPoint y: 186, endPoint x: 129, endPoint y: 87, distance: 159.0
click at [129, 87] on div "HTML Elemento #ed-406800245 HTML Estilo HTML Añade, [PERSON_NAME] a HTML direct…" at bounding box center [243, 117] width 432 height 201
type textarea "]"
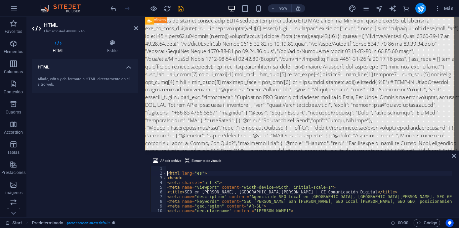
click at [168, 174] on div "< html lang = "es" > < head > < meta charset = "utf-8" > < meta name = "viewpor…" at bounding box center [411, 193] width 490 height 54
type textarea "<html lang="es">"
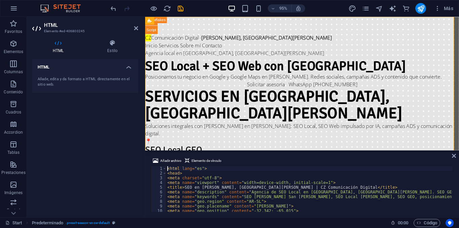
click at [239, 161] on div "Añadir archivo Elemento de vínculo" at bounding box center [302, 162] width 303 height 10
click at [424, 223] on span "Código" at bounding box center [427, 223] width 21 height 8
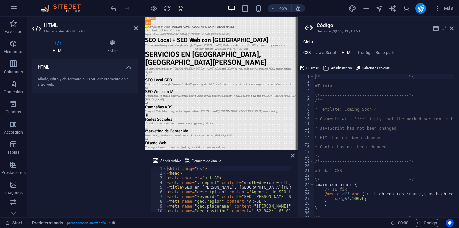
click at [346, 51] on h4 "HTML" at bounding box center [347, 53] width 11 height 7
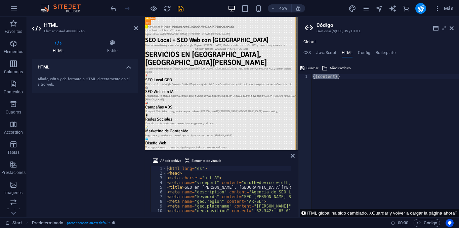
paste textarea
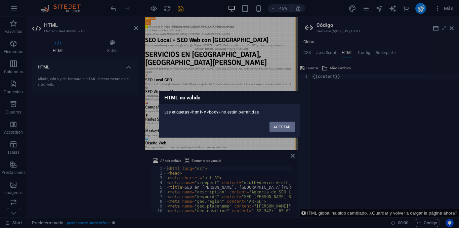
click at [284, 127] on button "ACEPTAR" at bounding box center [282, 127] width 25 height 10
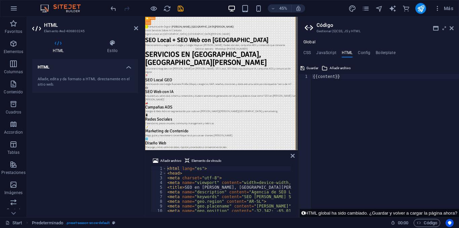
type textarea "{{content}}"
click at [344, 80] on div "{{content}}" at bounding box center [386, 150] width 148 height 153
paste textarea
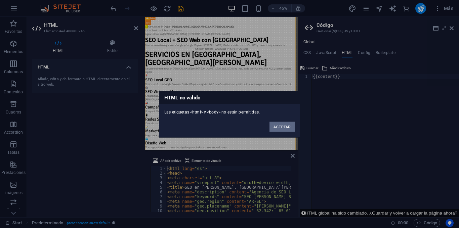
click at [276, 125] on button "ACEPTAR" at bounding box center [282, 127] width 25 height 10
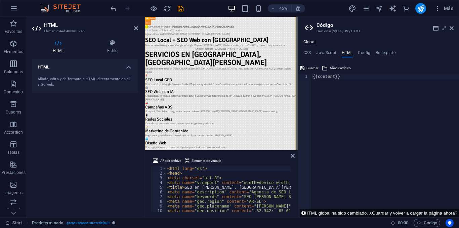
drag, startPoint x: 291, startPoint y: 169, endPoint x: 289, endPoint y: 176, distance: 6.9
click at [292, 171] on div at bounding box center [290, 188] width 3 height 44
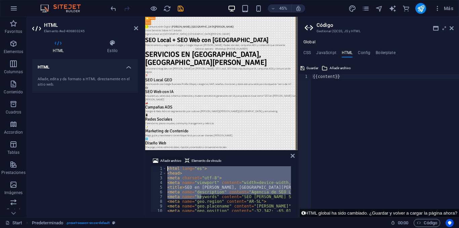
drag, startPoint x: 202, startPoint y: 198, endPoint x: 156, endPoint y: 158, distance: 60.7
click at [156, 158] on div "Añadir archivo Elemento de vínculo <meta name="keywords" content="SEO [PERSON_N…" at bounding box center [222, 184] width 142 height 55
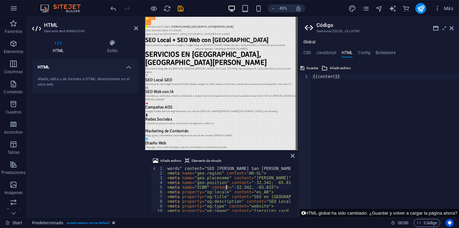
click at [228, 188] on div "words" content="SEO [PERSON_NAME] San [PERSON_NAME], SEO Local [PERSON_NAME], S…" at bounding box center [411, 193] width 490 height 54
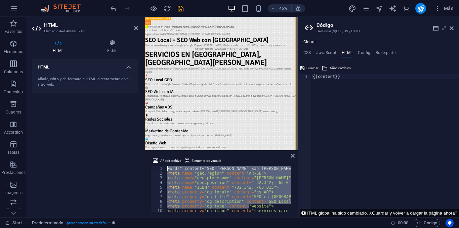
drag, startPoint x: 250, startPoint y: 204, endPoint x: 143, endPoint y: 132, distance: 128.9
click at [143, 132] on div "HTML Elemento #ed-406800245 HTML Estilo HTML Añade, [PERSON_NAME] a HTML direct…" at bounding box center [162, 117] width 271 height 201
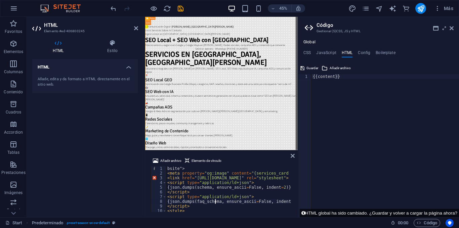
click at [215, 201] on div "bsite"> < meta property = "og:image" content = "{services_card or hero_img}" > …" at bounding box center [411, 193] width 490 height 54
type textarea "{json.dumps(faq_schema, ensure_ascii=False, indent=2)}"
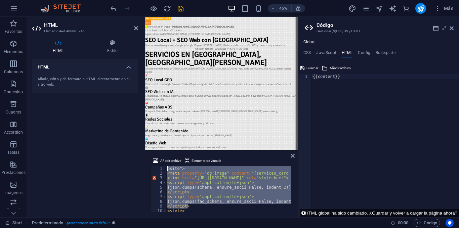
drag, startPoint x: 369, startPoint y: 221, endPoint x: 164, endPoint y: 304, distance: 221.2
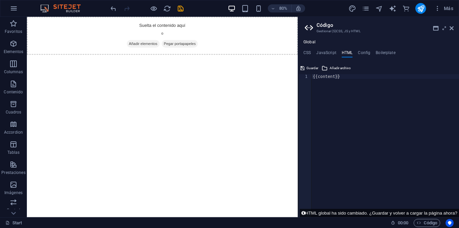
type textarea "{{content}}"
click at [355, 96] on div "{{content}}" at bounding box center [386, 150] width 148 height 153
drag, startPoint x: 408, startPoint y: 98, endPoint x: 306, endPoint y: 98, distance: 101.5
click at [326, 74] on div "{{content}} 1 {{content}} ההההההההההההההההההההההההההההההההההההההההההההההההההההה…" at bounding box center [378, 140] width 161 height 155
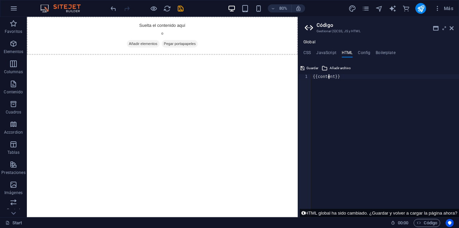
click at [328, 77] on div "{{content}}" at bounding box center [386, 150] width 148 height 153
paste textarea
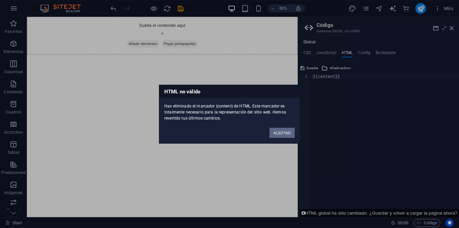
click at [278, 135] on button "ACEPTAR" at bounding box center [282, 133] width 25 height 10
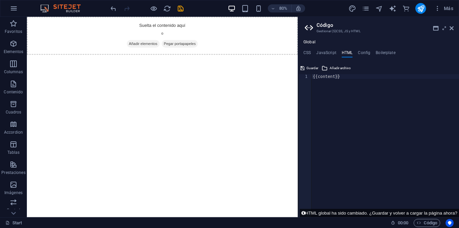
type textarea "{{content}}"
drag, startPoint x: 387, startPoint y: 100, endPoint x: 359, endPoint y: 87, distance: 30.8
type textarea "{{content}}"
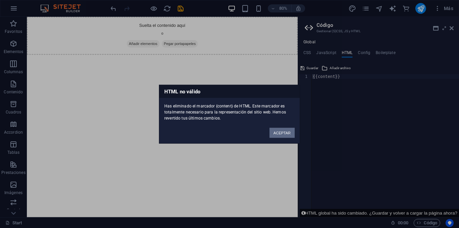
click at [284, 133] on button "ACEPTAR" at bounding box center [282, 133] width 25 height 10
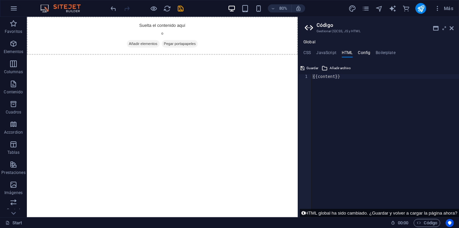
click at [367, 51] on h4 "Config" at bounding box center [364, 53] width 12 height 7
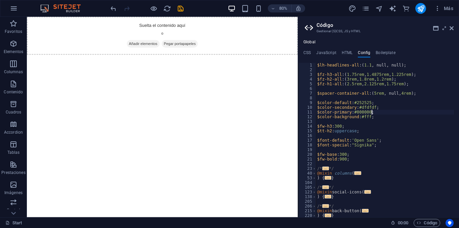
type textarea "} }"
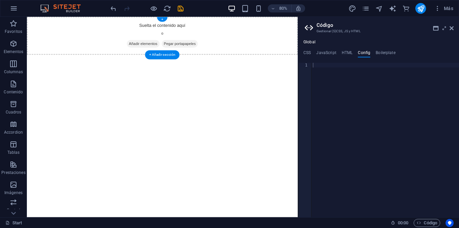
click at [174, 46] on span "Añadir elementos" at bounding box center [172, 50] width 41 height 9
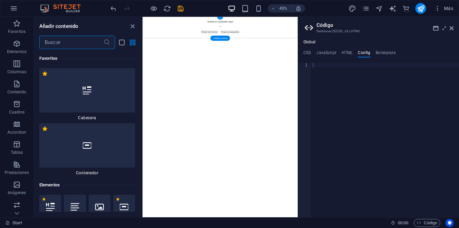
click at [360, 50] on span "Pegar portapapeles" at bounding box center [336, 50] width 45 height 9
click at [130, 25] on icon "close panel" at bounding box center [133, 27] width 8 height 8
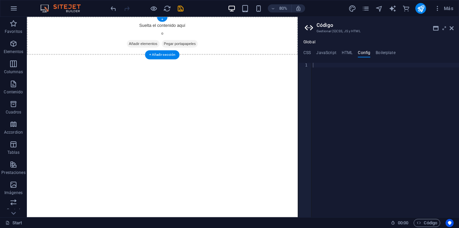
click at [230, 49] on span "Pegar portapapeles" at bounding box center [218, 50] width 45 height 9
click at [226, 50] on span "Pegar portapapeles" at bounding box center [218, 50] width 45 height 9
click at [173, 55] on div "+ Añadir sección" at bounding box center [162, 54] width 35 height 9
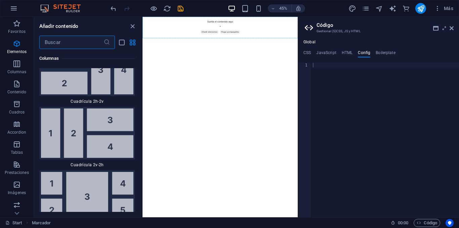
scroll to position [2258, 0]
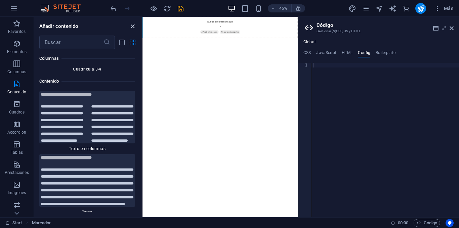
click at [134, 25] on icon "close panel" at bounding box center [133, 27] width 8 height 8
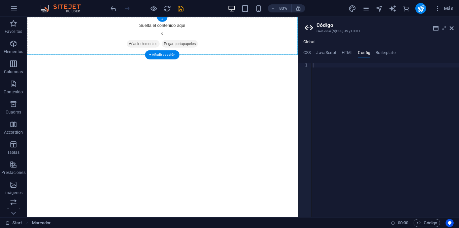
click at [161, 22] on div "+" at bounding box center [162, 19] width 10 height 5
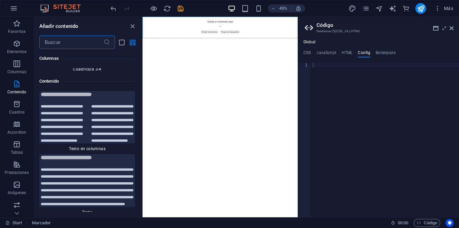
click at [454, 29] on aside "Código Gestionar (S)CSS, JS y HTML Global CSS JavaScript HTML Config Boilerplat…" at bounding box center [378, 117] width 161 height 201
click at [451, 27] on icon at bounding box center [452, 28] width 4 height 5
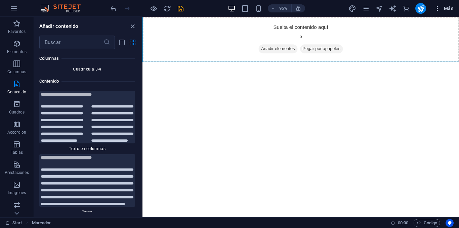
click at [437, 8] on icon "button" at bounding box center [437, 8] width 7 height 7
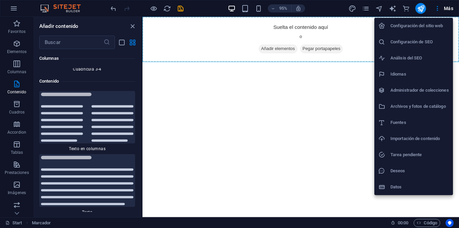
click at [446, 7] on div at bounding box center [229, 114] width 459 height 228
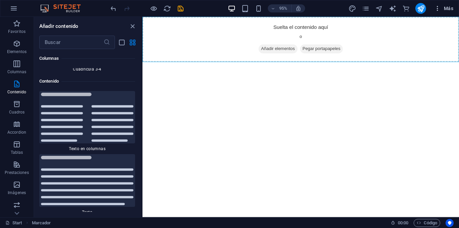
click at [446, 10] on span "Más" at bounding box center [443, 8] width 19 height 7
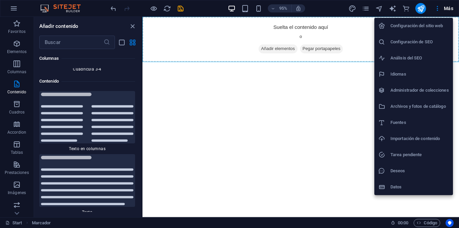
click at [15, 10] on div at bounding box center [229, 114] width 459 height 228
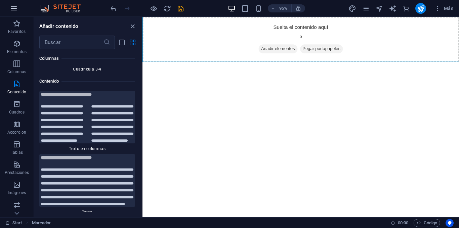
click at [15, 8] on icon "button" at bounding box center [14, 8] width 8 height 8
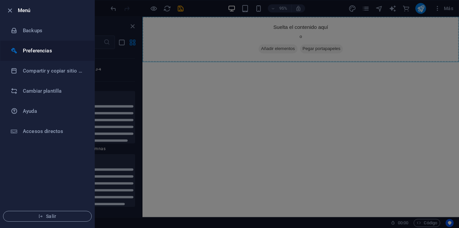
click at [60, 49] on h6 "Preferencias" at bounding box center [54, 51] width 62 height 8
select select "es"
select select "dark"
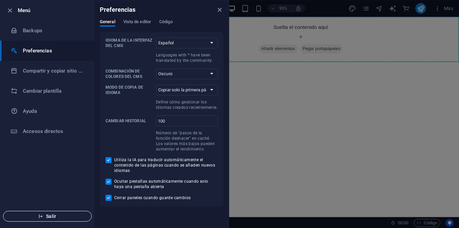
click at [55, 217] on span "Salir" at bounding box center [47, 216] width 77 height 5
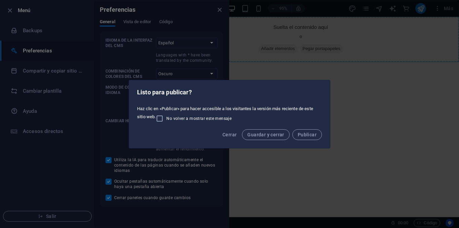
click at [210, 118] on span "No volver a mostrar este mensaje" at bounding box center [198, 118] width 65 height 5
click at [166, 118] on input "No volver a mostrar este mensaje" at bounding box center [161, 119] width 11 height 8
checkbox input "true"
